Goal: Information Seeking & Learning: Learn about a topic

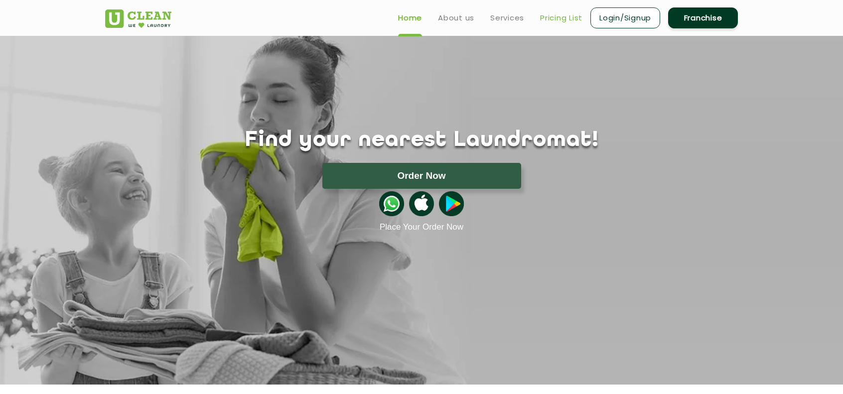
click at [553, 16] on link "Pricing List" at bounding box center [561, 18] width 42 height 12
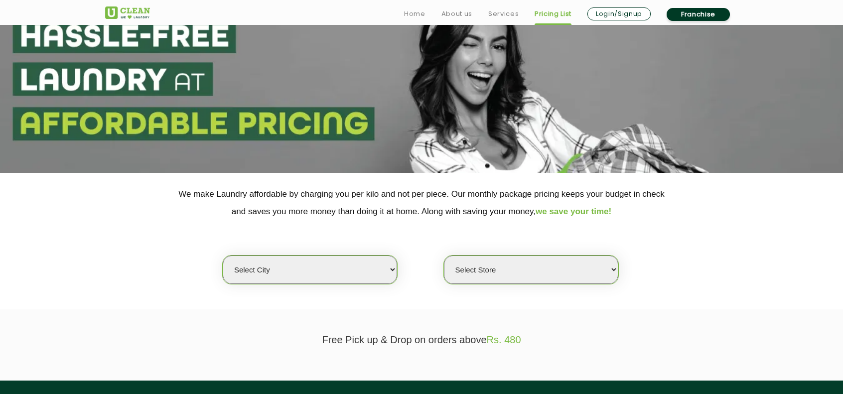
scroll to position [56, 0]
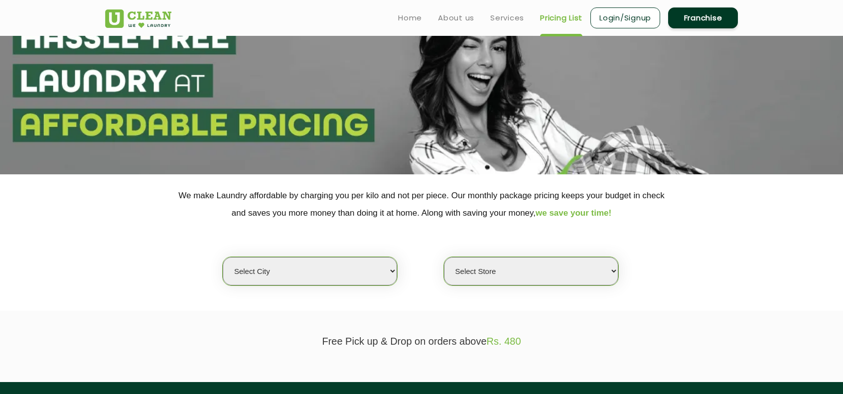
click at [332, 274] on select "Select city [GEOGRAPHIC_DATA] [GEOGRAPHIC_DATA] [GEOGRAPHIC_DATA] [GEOGRAPHIC_D…" at bounding box center [310, 271] width 174 height 28
select select "11"
click at [223, 257] on select "Select city [GEOGRAPHIC_DATA] [GEOGRAPHIC_DATA] [GEOGRAPHIC_DATA] [GEOGRAPHIC_D…" at bounding box center [310, 271] width 174 height 28
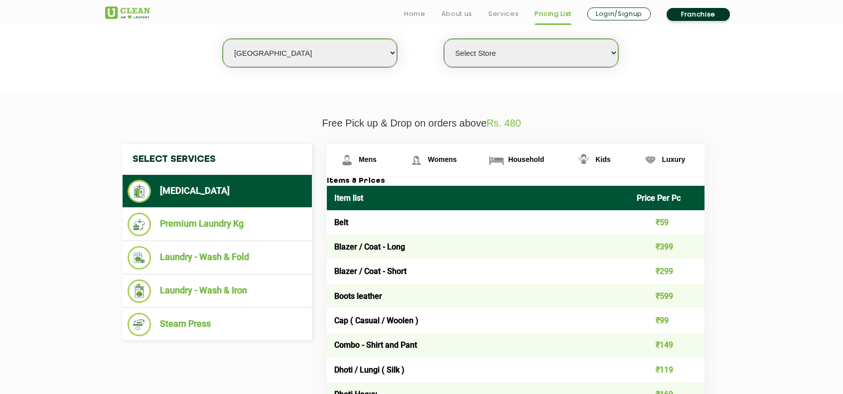
scroll to position [270, 0]
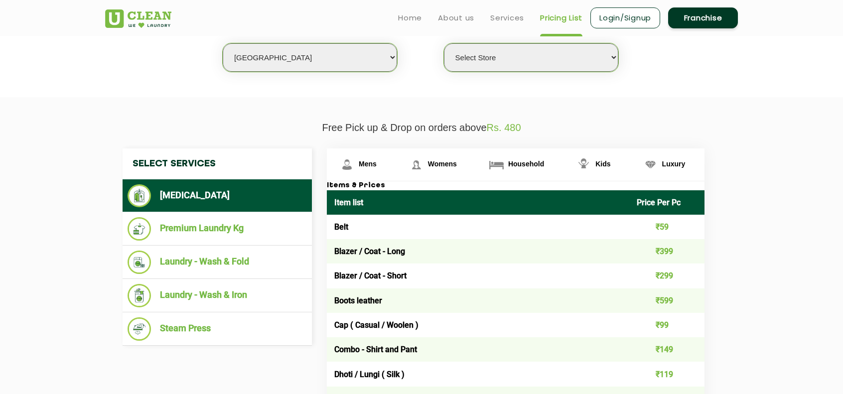
click at [592, 50] on select "Select Store [GEOGRAPHIC_DATA][PERSON_NAME] UClean Navalur UClean Chitlapakkam …" at bounding box center [531, 57] width 174 height 28
select select "362"
click at [444, 43] on select "Select Store [GEOGRAPHIC_DATA][PERSON_NAME] UClean Navalur UClean Chitlapakkam …" at bounding box center [531, 57] width 174 height 28
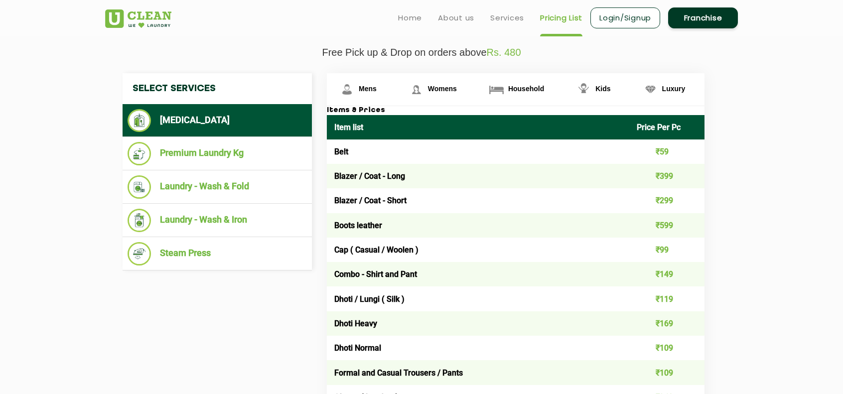
scroll to position [342, 0]
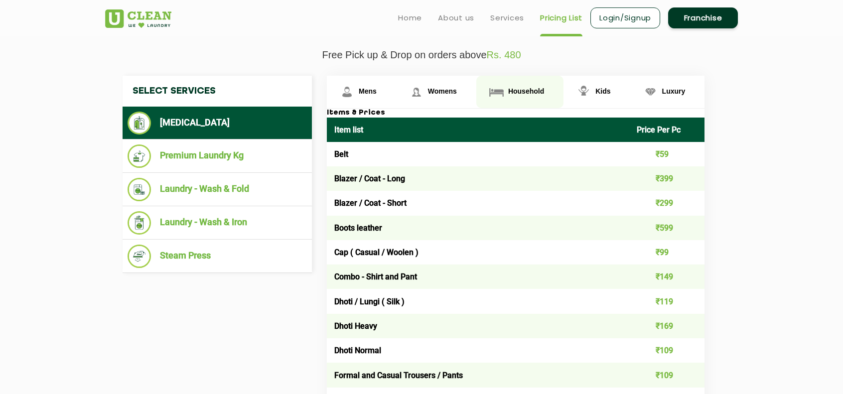
click at [525, 88] on span "Household" at bounding box center [526, 91] width 36 height 8
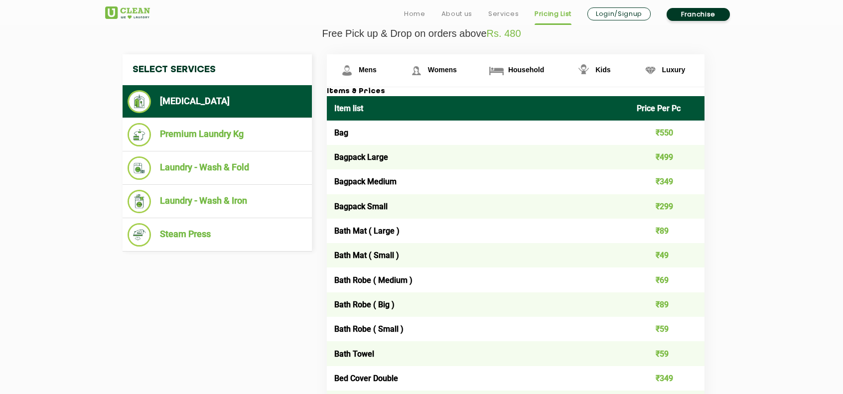
scroll to position [0, 0]
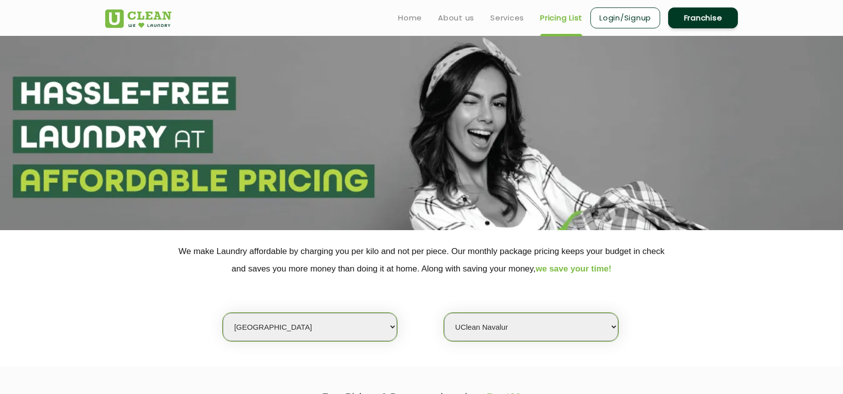
click at [444, 28] on ul "Home About us Services Pricing List Login/Signup Franchise" at bounding box center [564, 17] width 348 height 23
click at [450, 22] on link "About us" at bounding box center [456, 18] width 36 height 12
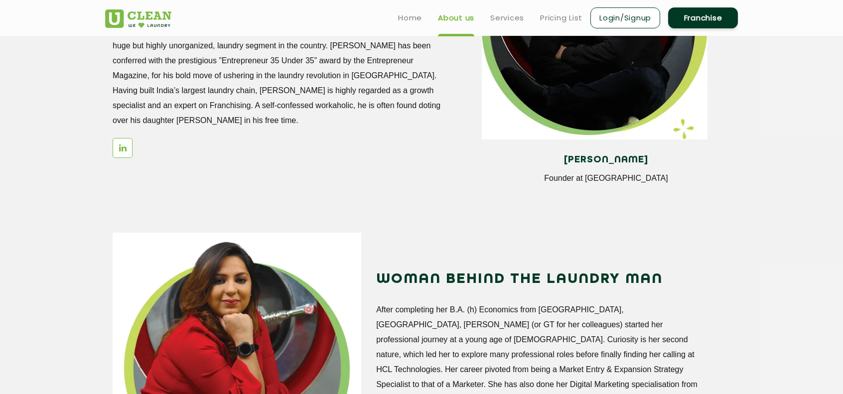
scroll to position [995, 0]
